Goal: Complete application form

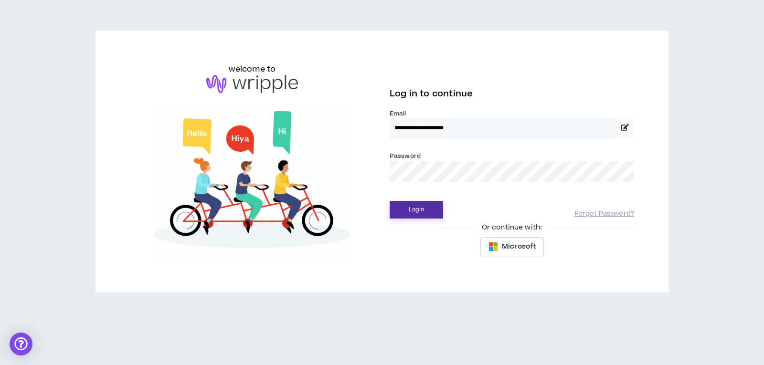
click at [432, 202] on button "Login" at bounding box center [416, 210] width 53 height 18
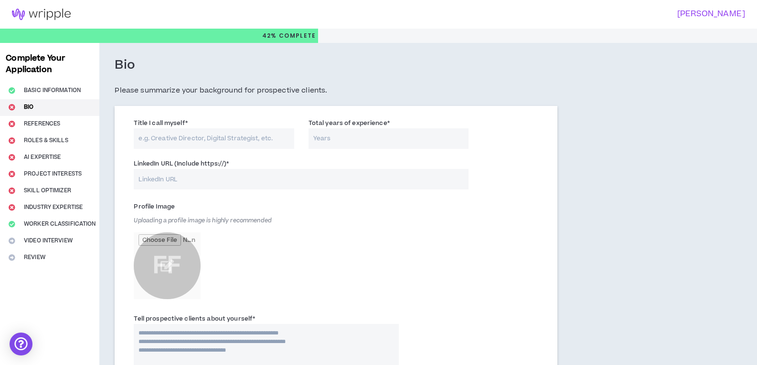
click at [220, 138] on input "Title I call myself *" at bounding box center [214, 138] width 160 height 21
type input "Content and Product Marketing Strategist"
click at [338, 143] on input "Total years of experience *" at bounding box center [388, 138] width 160 height 21
type input "11"
click at [197, 180] on input "LinkedIn URL (Include https://) *" at bounding box center [301, 179] width 335 height 21
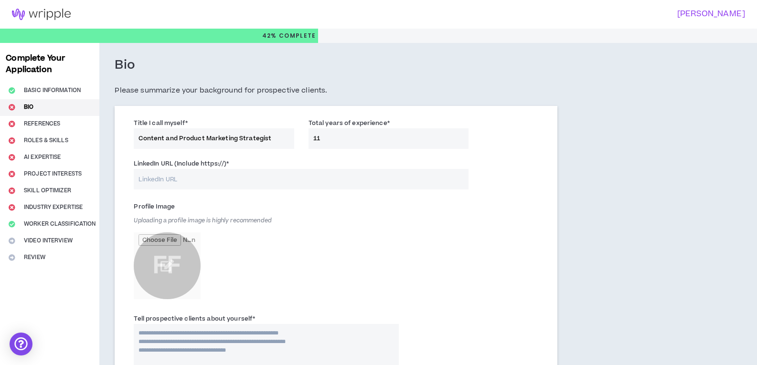
type input "[URL][DOMAIN_NAME]"
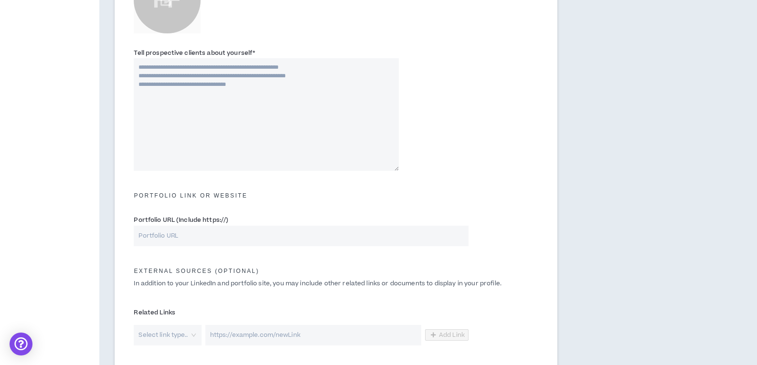
scroll to position [240, 0]
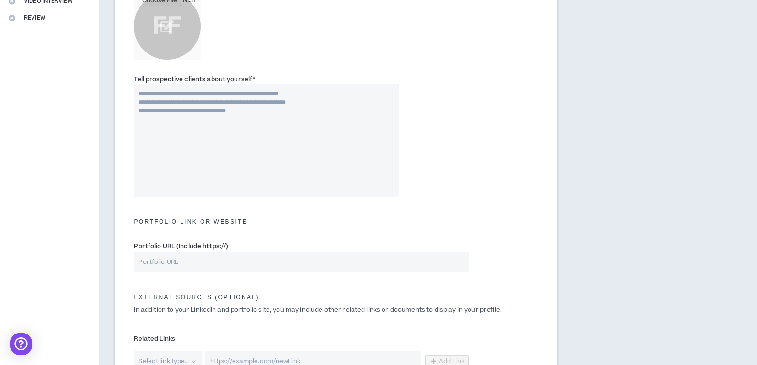
click at [193, 156] on textarea "Tell prospective clients about yourself *" at bounding box center [266, 140] width 264 height 113
paste textarea "**********"
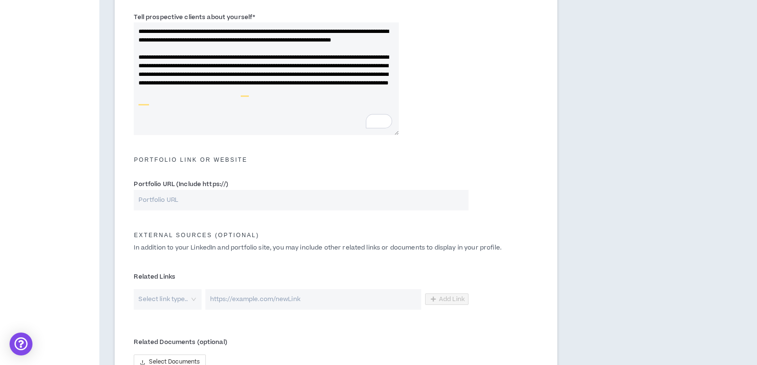
scroll to position [316, 0]
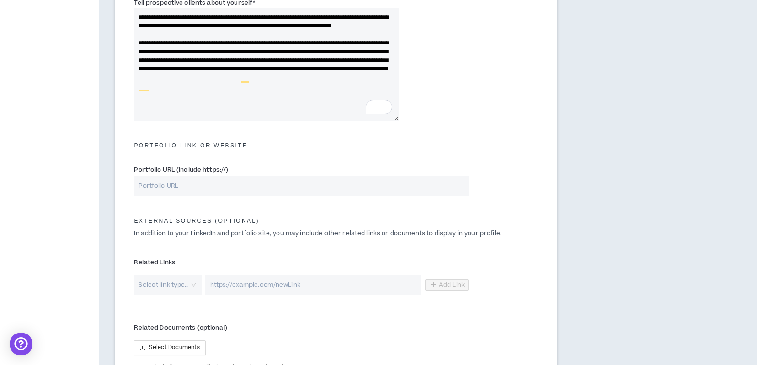
type textarea "**********"
click at [211, 186] on input "Portfolio URL (Include https://)" at bounding box center [301, 186] width 335 height 21
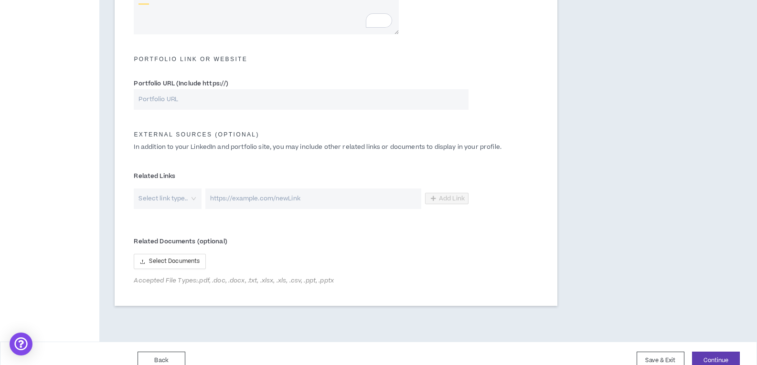
scroll to position [417, 0]
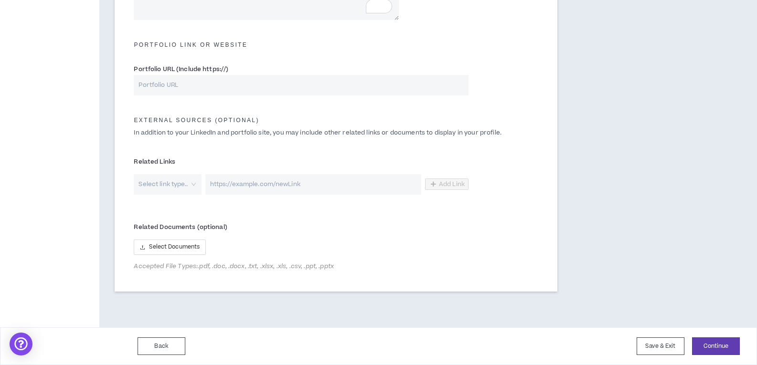
click at [189, 185] on input "search" at bounding box center [164, 184] width 50 height 21
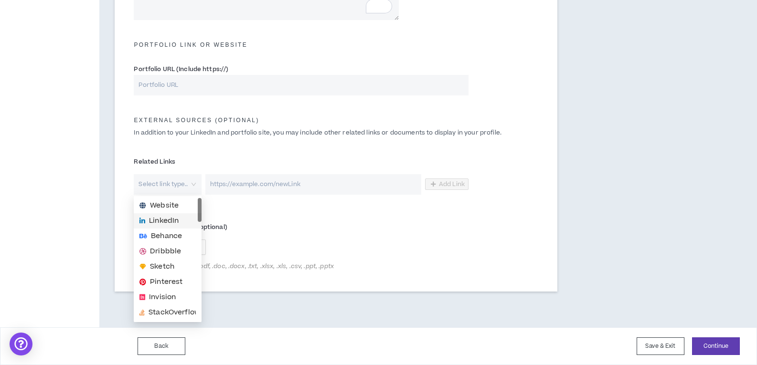
click at [172, 221] on span "LinkedIn" at bounding box center [164, 221] width 30 height 11
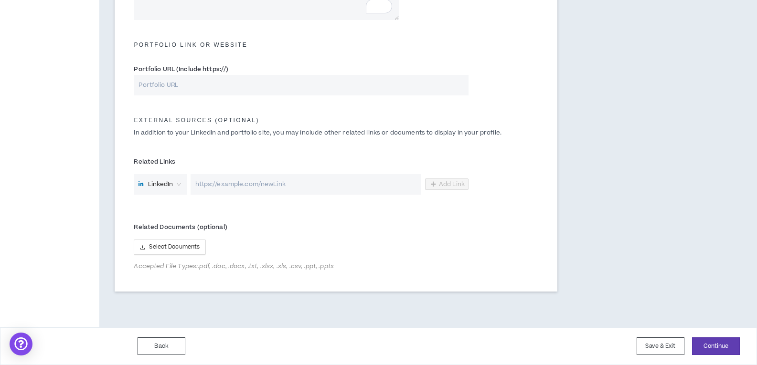
click at [253, 190] on input "url" at bounding box center [305, 184] width 231 height 21
paste input "[URL][DOMAIN_NAME]"
type input "[URL][DOMAIN_NAME]"
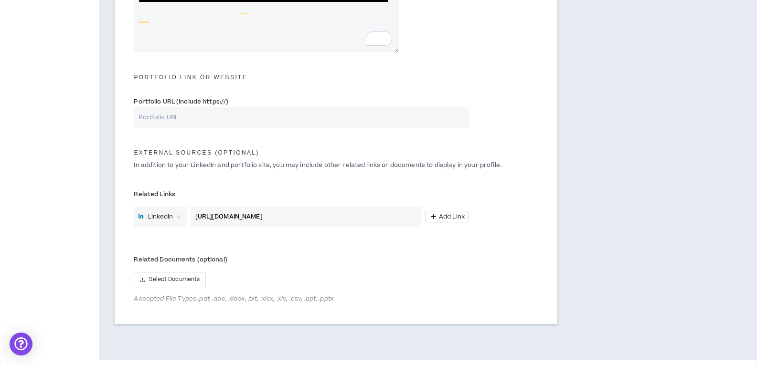
scroll to position [386, 0]
click at [168, 279] on span "Select Documents" at bounding box center [174, 278] width 51 height 9
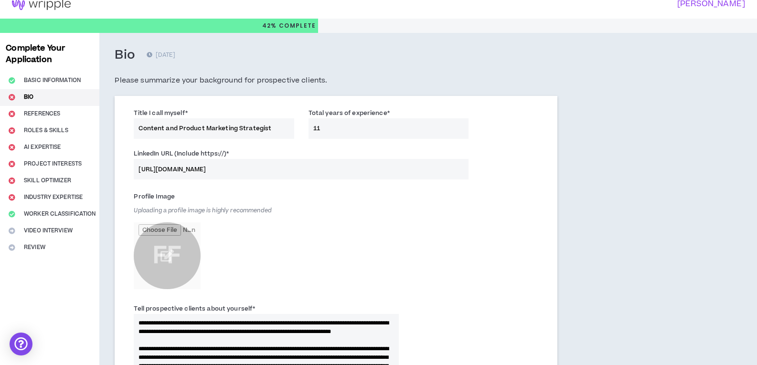
scroll to position [0, 0]
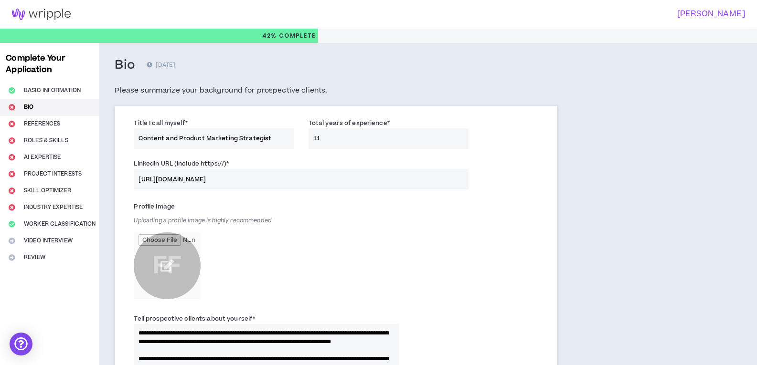
click at [169, 264] on input "file" at bounding box center [167, 265] width 67 height 67
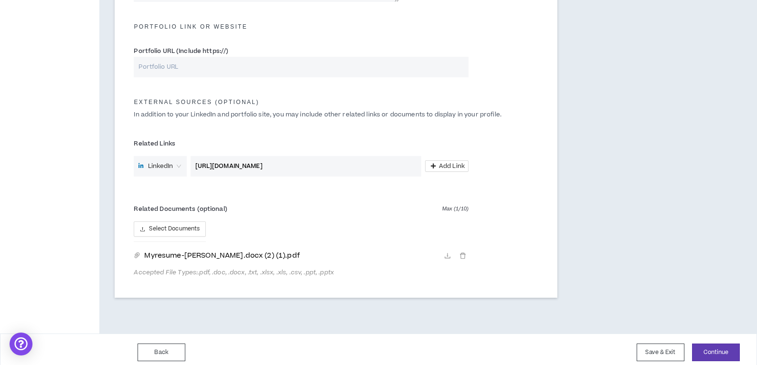
scroll to position [441, 0]
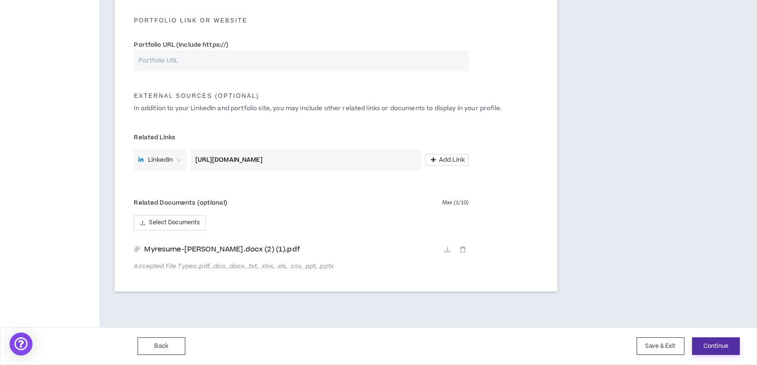
click at [712, 345] on button "Continue" at bounding box center [716, 346] width 48 height 18
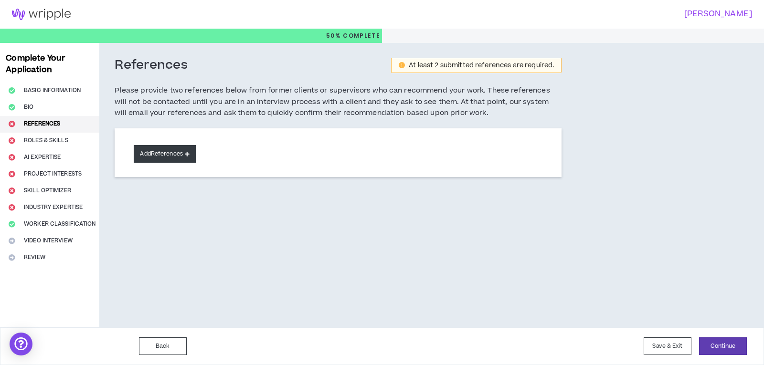
click at [148, 151] on button "Add References" at bounding box center [165, 154] width 62 height 18
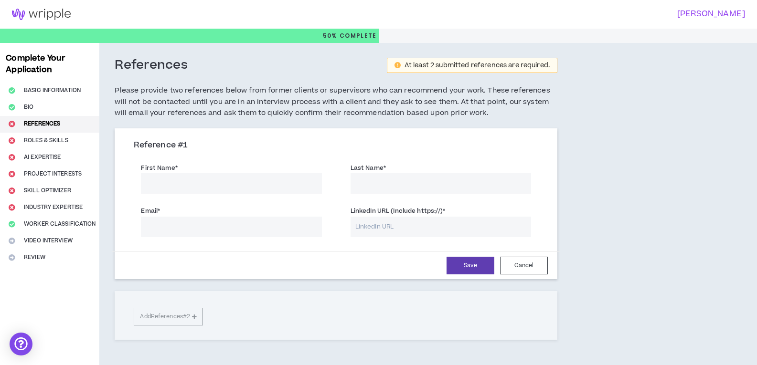
click at [221, 192] on input "First Name *" at bounding box center [231, 183] width 180 height 21
click at [237, 106] on h5 "Please provide two references below from former clients or supervisors who can …" at bounding box center [336, 102] width 442 height 34
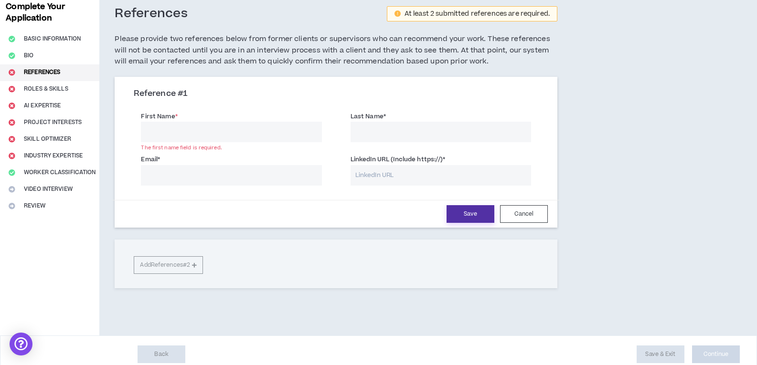
scroll to position [60, 0]
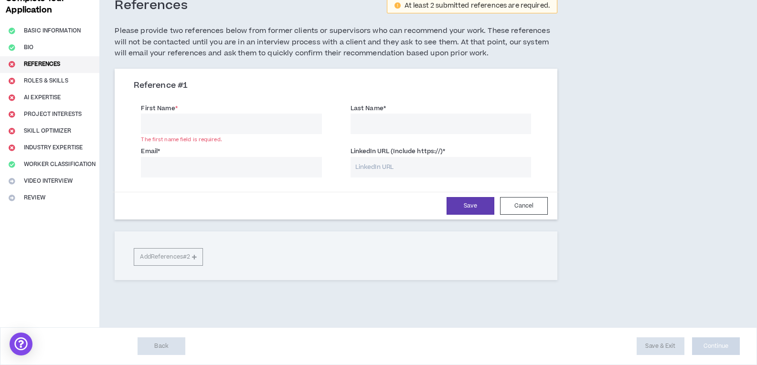
click at [37, 80] on div "Complete Your Application Basic Information Bio References Roles & Skills AI Ex…" at bounding box center [49, 155] width 99 height 344
click at [520, 204] on button "Cancel" at bounding box center [524, 206] width 48 height 18
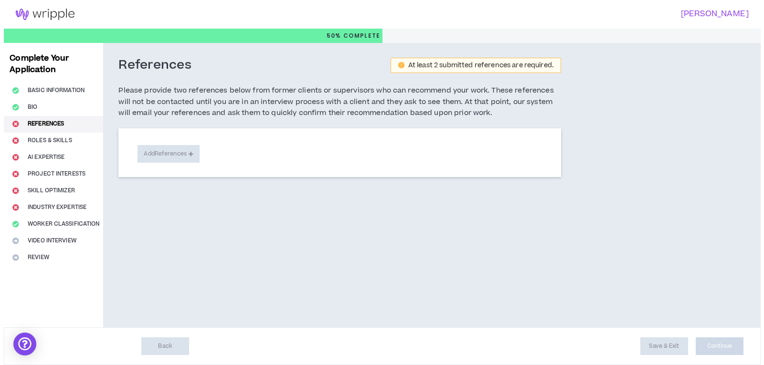
scroll to position [0, 0]
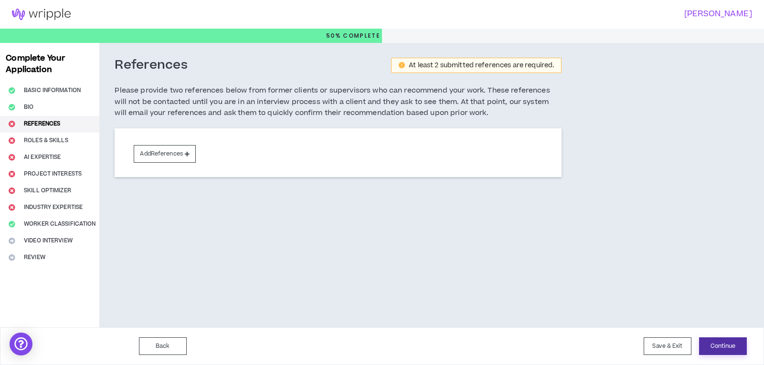
click at [723, 345] on button "Continue" at bounding box center [723, 346] width 48 height 18
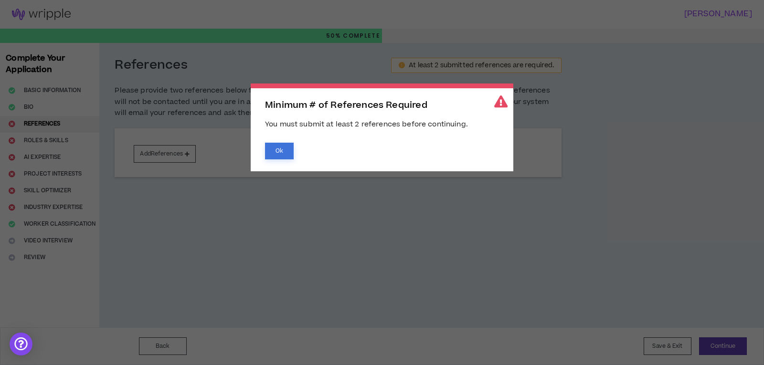
click at [277, 155] on button "Ok" at bounding box center [279, 151] width 29 height 17
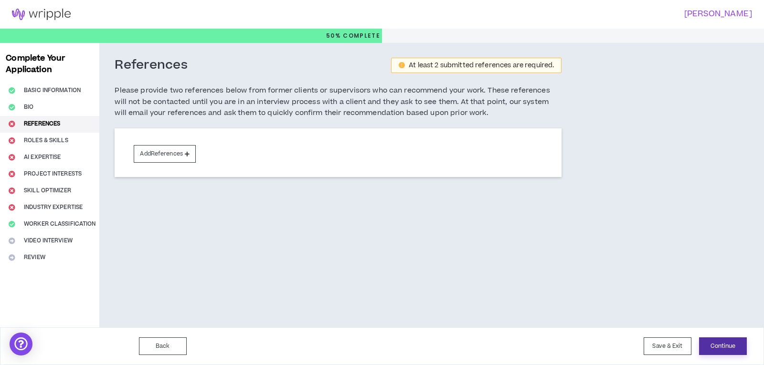
click at [725, 342] on button "Continue" at bounding box center [723, 346] width 48 height 18
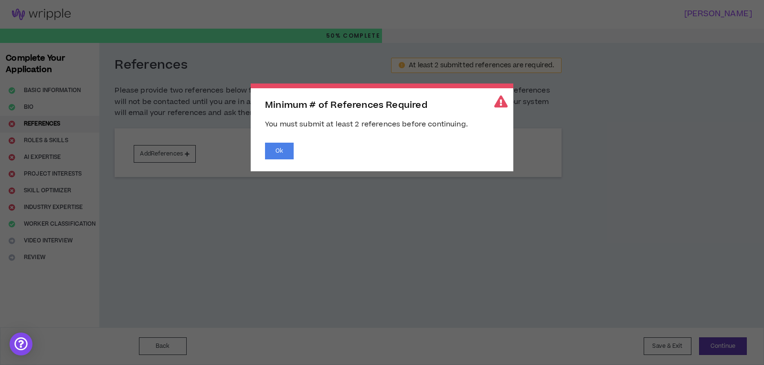
click at [684, 345] on span "Minimum # of References Required You must submit at least 2 references before c…" at bounding box center [382, 182] width 764 height 365
click at [277, 156] on button "Ok" at bounding box center [279, 151] width 29 height 17
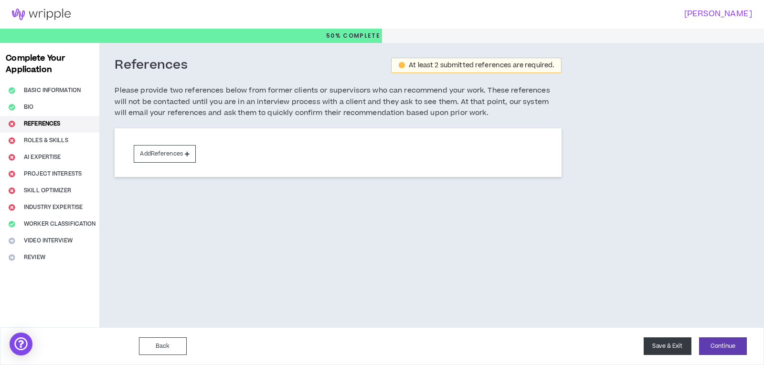
click at [667, 350] on button "Save & Exit" at bounding box center [667, 346] width 48 height 18
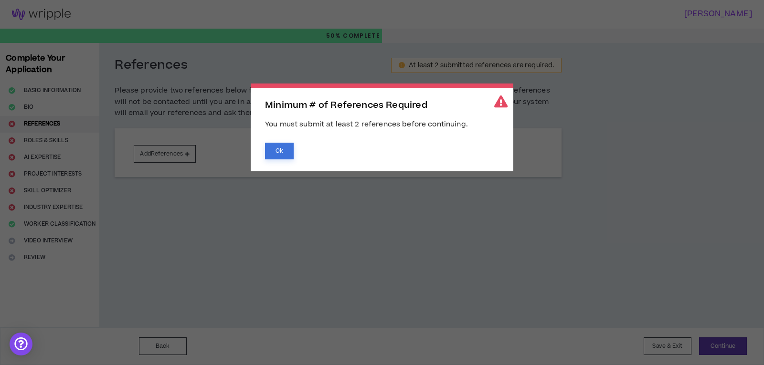
click at [279, 148] on button "Ok" at bounding box center [279, 151] width 29 height 17
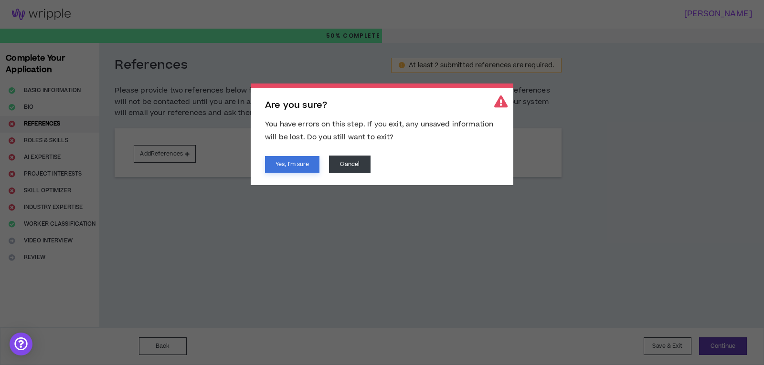
click at [288, 162] on button "Yes, I'm sure" at bounding box center [292, 164] width 54 height 17
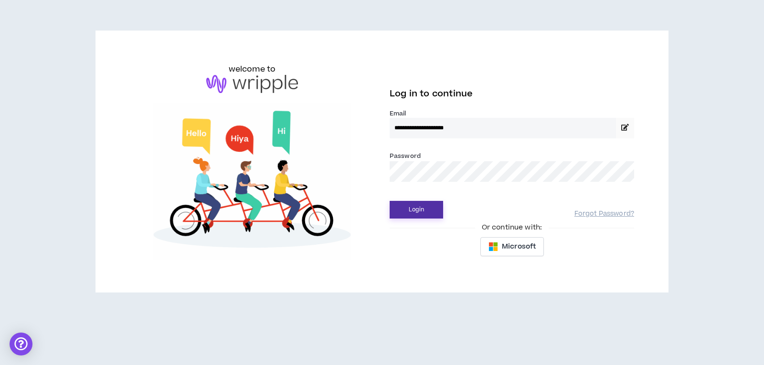
click at [410, 206] on button "Login" at bounding box center [416, 210] width 53 height 18
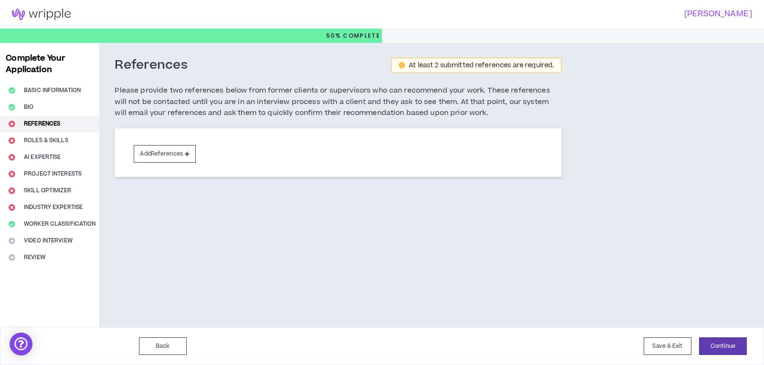
click at [40, 139] on div "Complete Your Application Basic Information Bio References Roles & Skills AI Ex…" at bounding box center [49, 185] width 99 height 284
click at [721, 346] on button "Continue" at bounding box center [723, 346] width 48 height 18
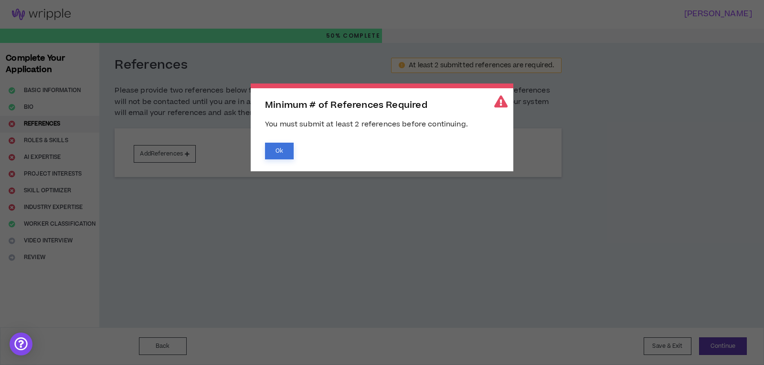
click at [276, 147] on button "Ok" at bounding box center [279, 151] width 29 height 17
